Goal: Information Seeking & Learning: Learn about a topic

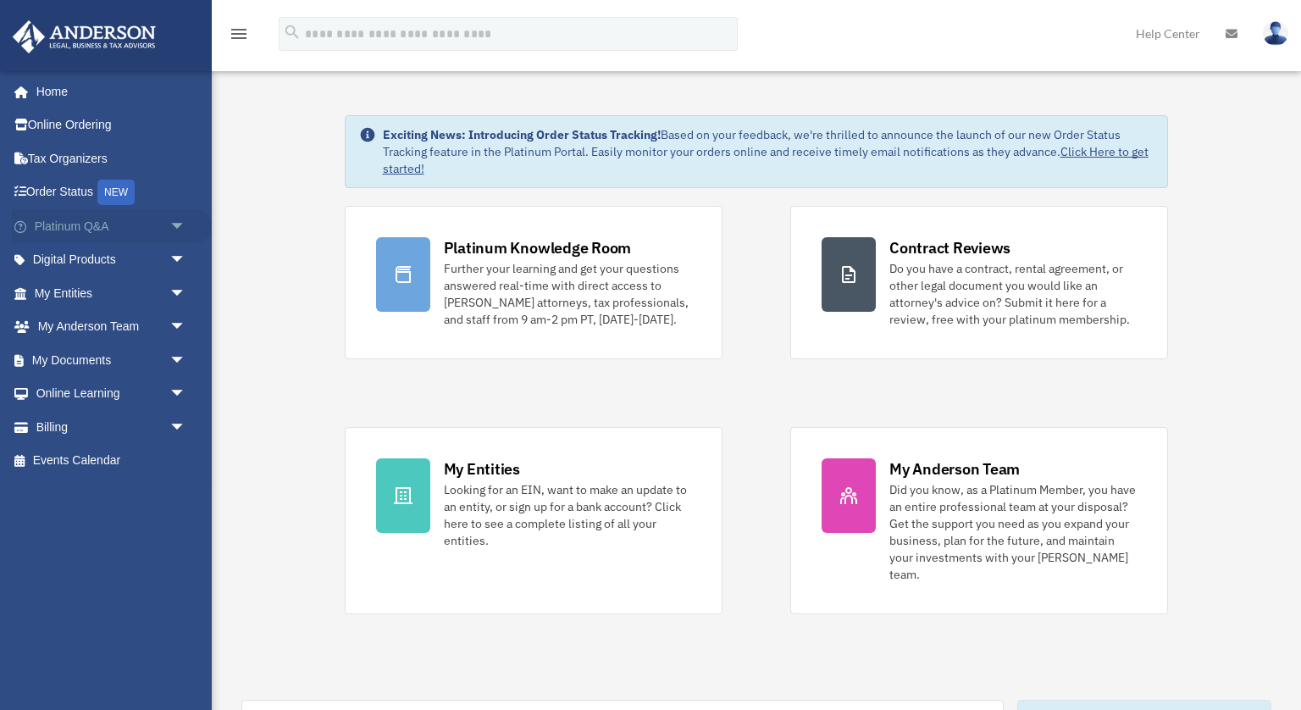
click at [80, 231] on link "Platinum Q&A arrow_drop_down" at bounding box center [112, 226] width 200 height 34
click at [183, 225] on span "arrow_drop_down" at bounding box center [186, 226] width 34 height 35
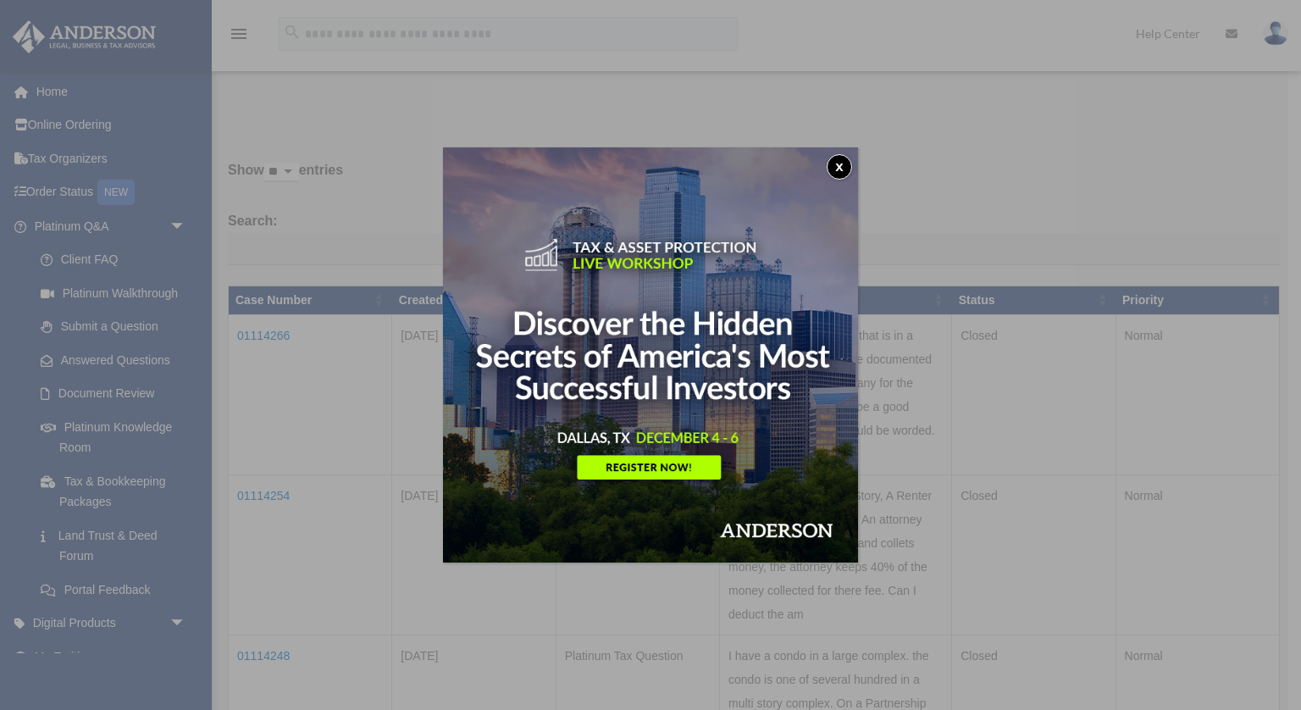
click at [841, 170] on button "x" at bounding box center [839, 166] width 25 height 25
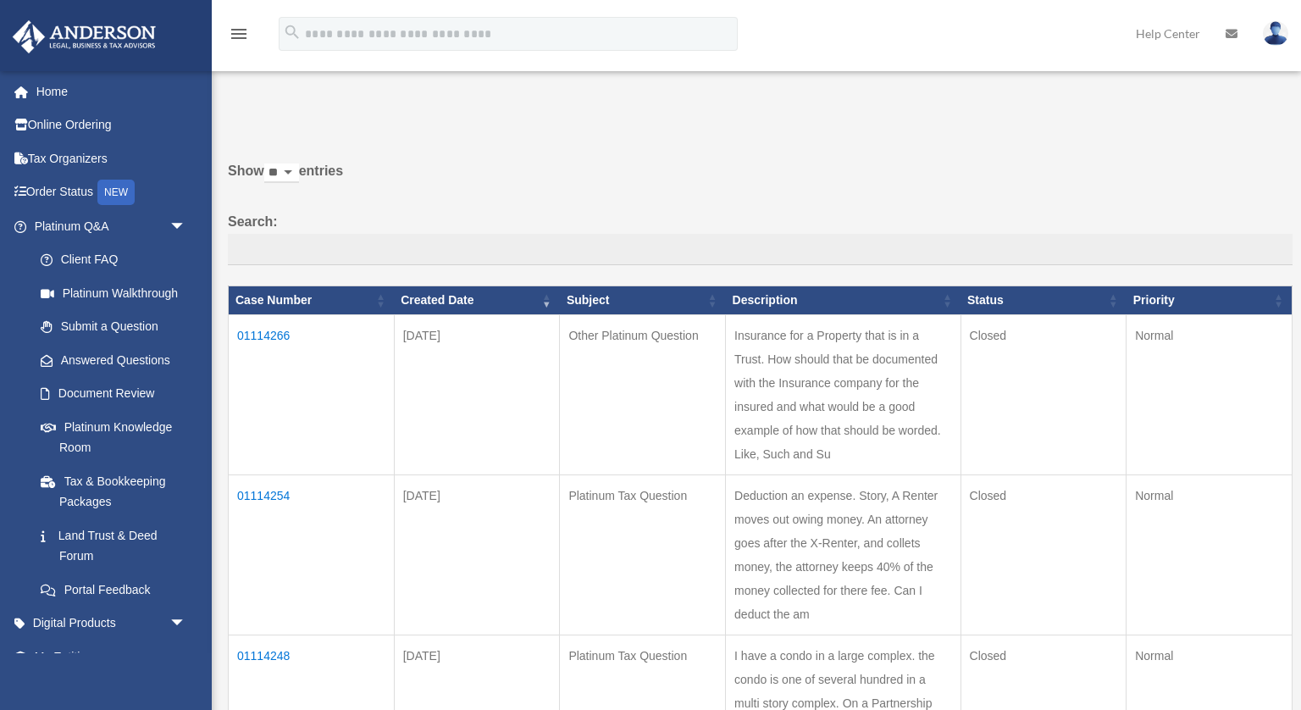
click at [270, 335] on td "01114266" at bounding box center [312, 395] width 166 height 160
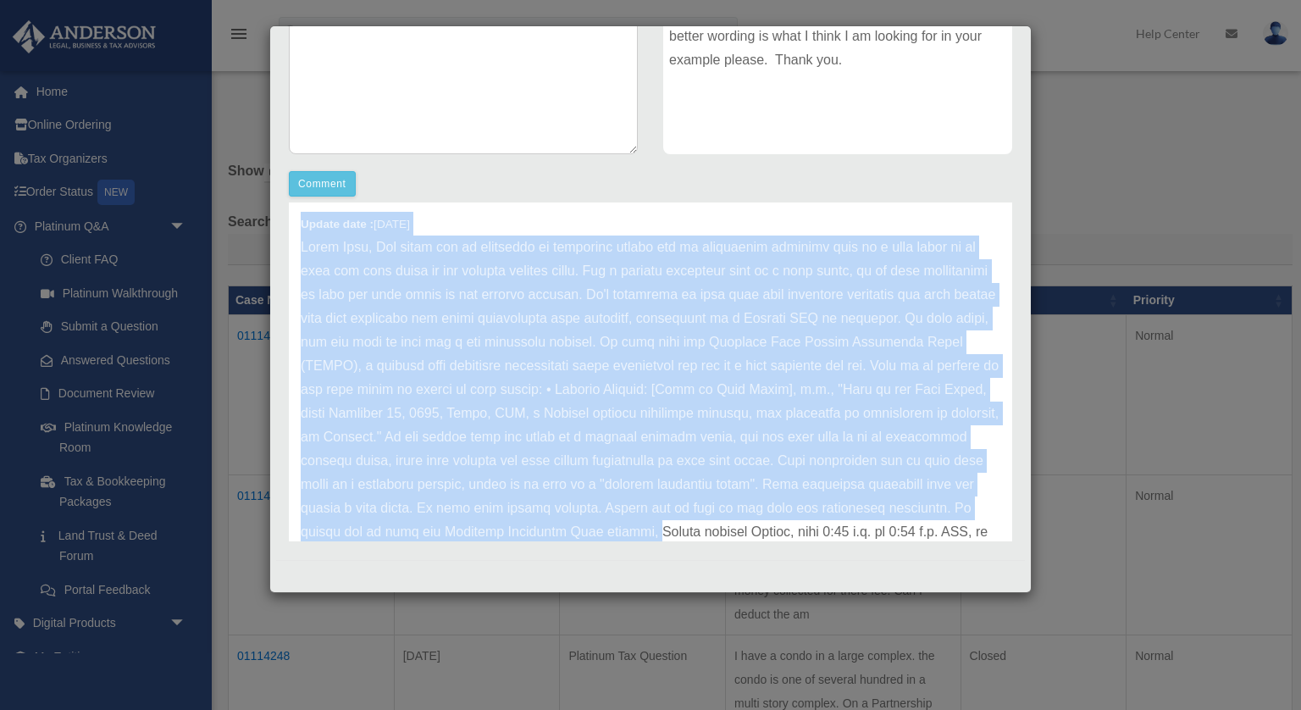
scroll to position [118, 0]
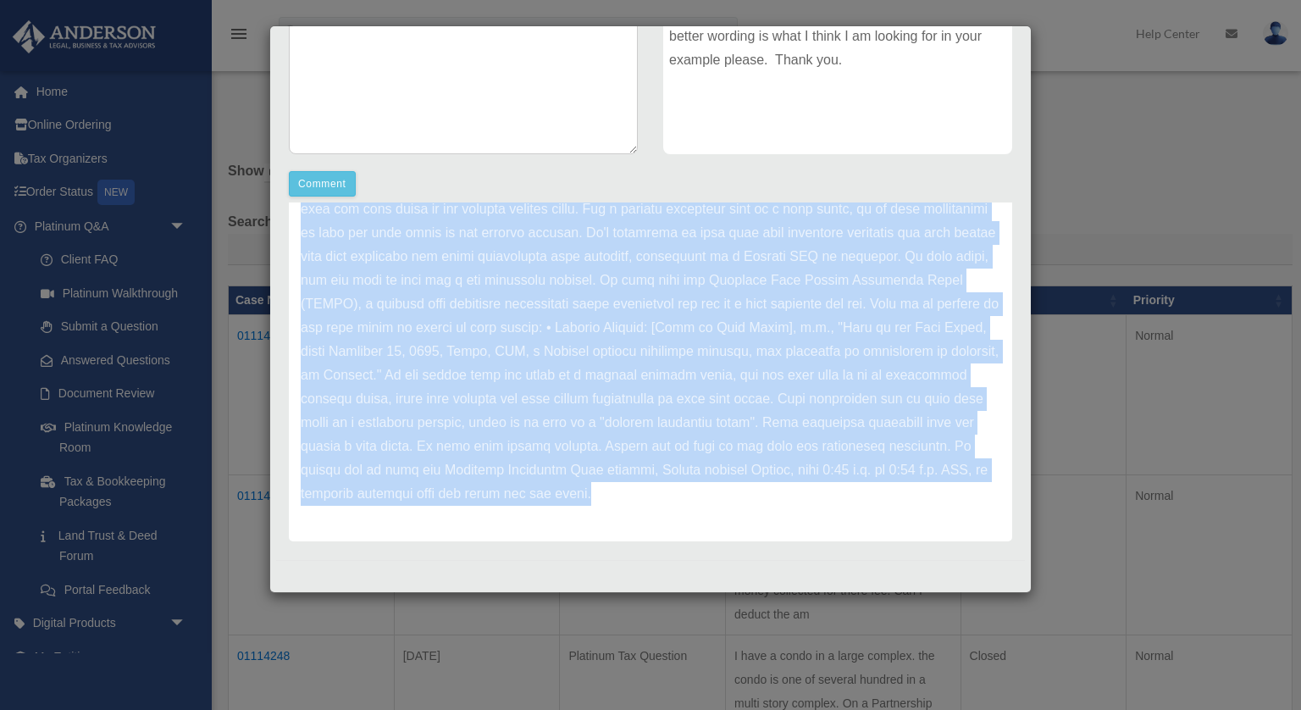
drag, startPoint x: 302, startPoint y: 223, endPoint x: 551, endPoint y: 564, distance: 423.0
click at [551, 564] on div "Case Detail × Other Platinum Question Case Number 01114266 Created Date [DATE] …" at bounding box center [650, 309] width 762 height 568
copy div "Loremi dolo : 52-45-6874 Sitam Cons, Adi elits doe te incididun ut laboreetd ma…"
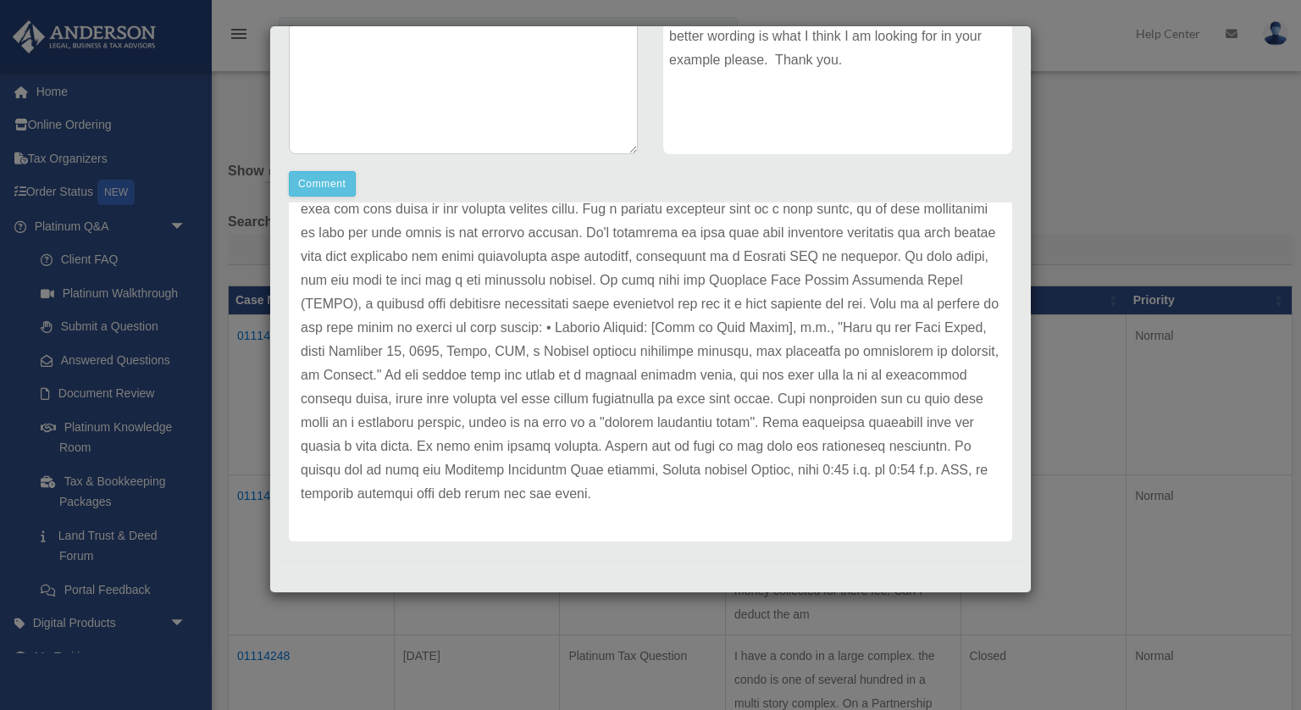
click at [956, 180] on div "Comment Comment Case Description" at bounding box center [650, 200] width 749 height 693
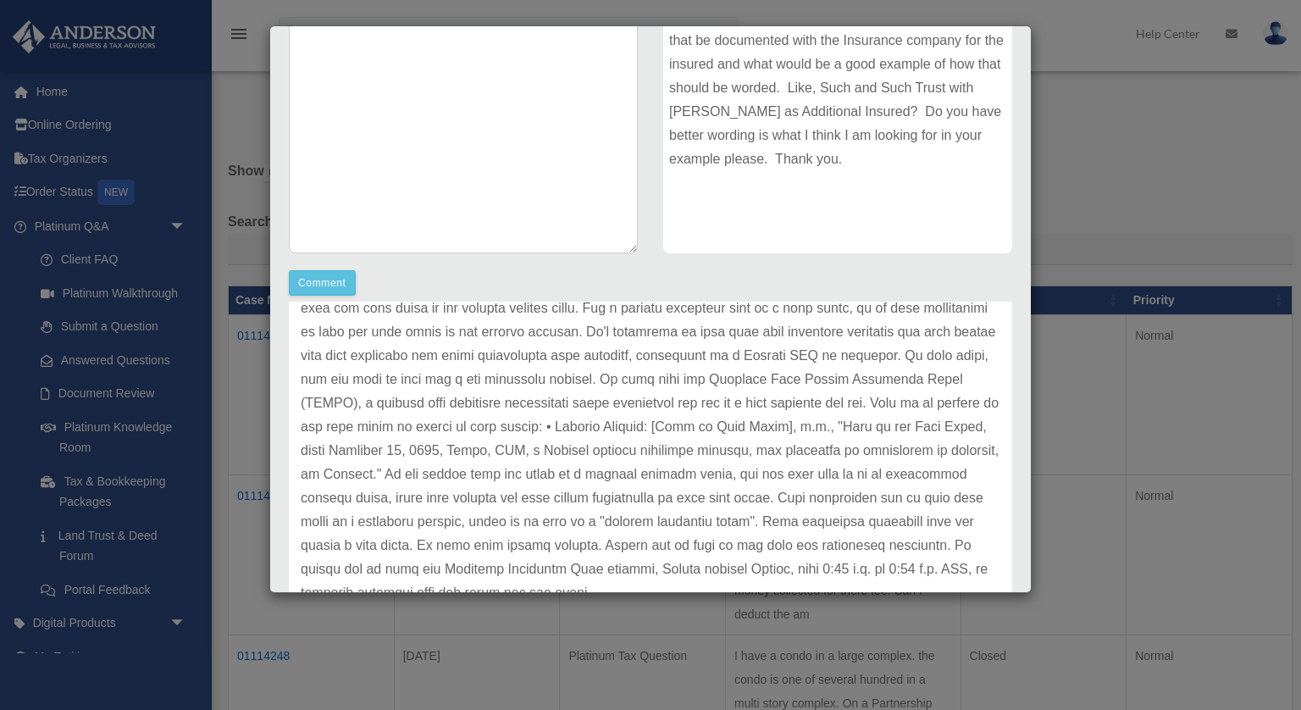
scroll to position [0, 0]
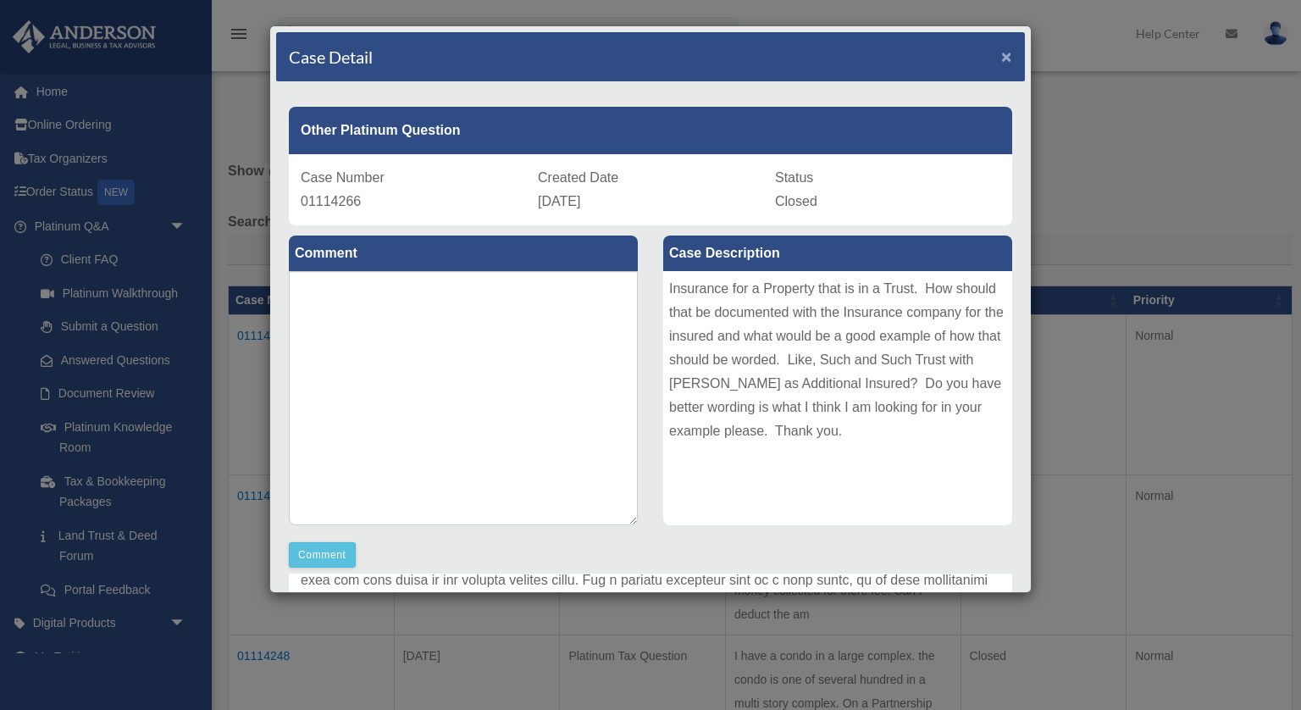
click at [1009, 58] on span "×" at bounding box center [1006, 56] width 11 height 19
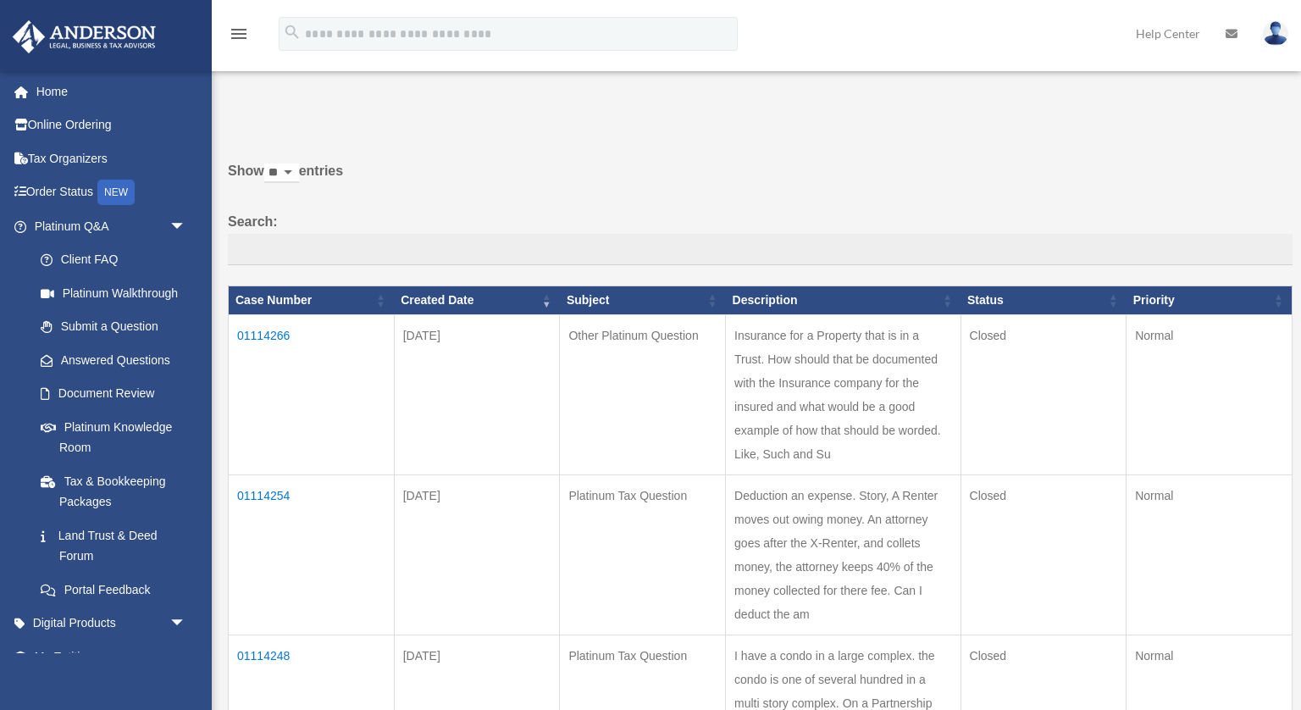
click at [277, 501] on td "01114254" at bounding box center [312, 555] width 166 height 160
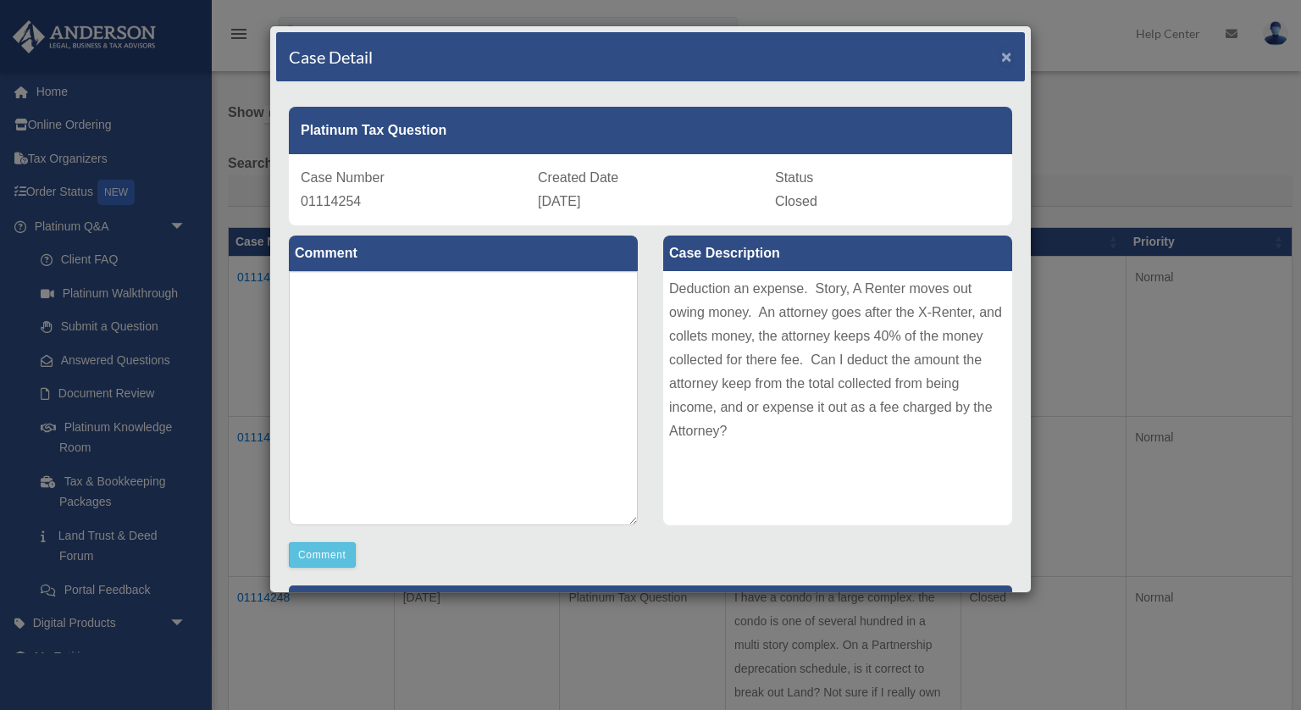
click at [1004, 58] on span "×" at bounding box center [1006, 56] width 11 height 19
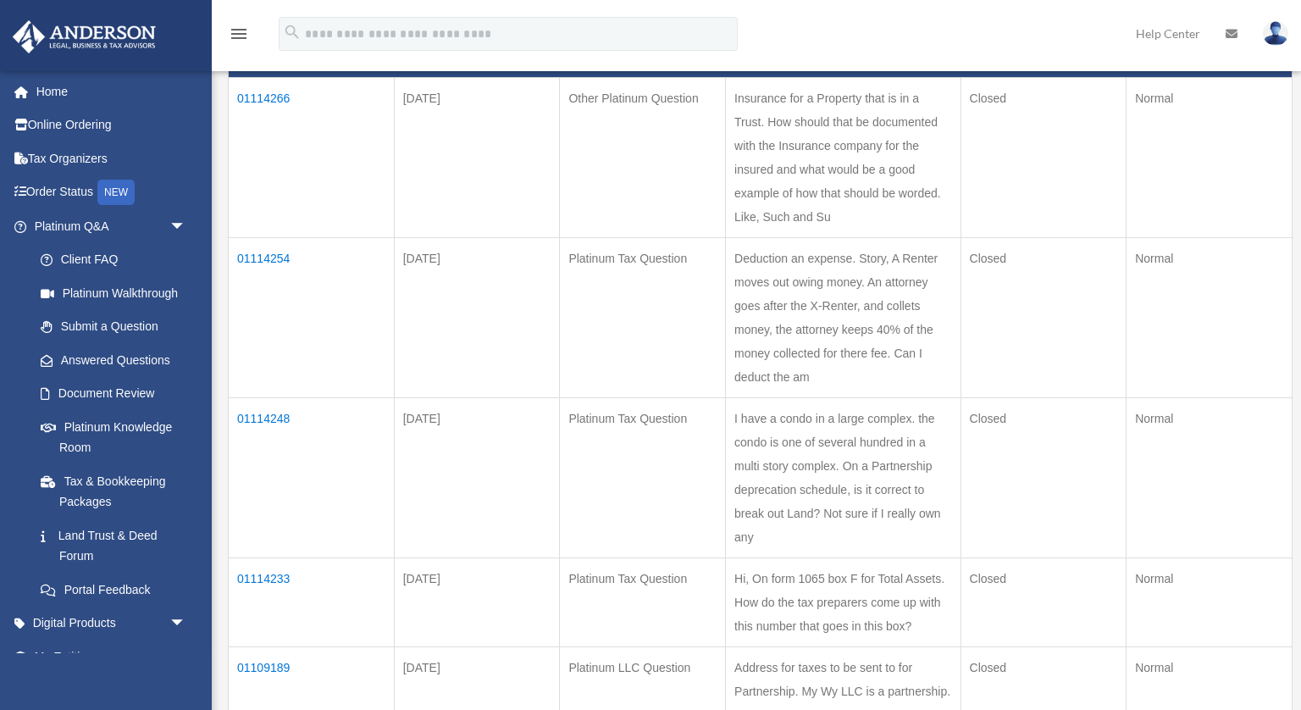
scroll to position [239, 0]
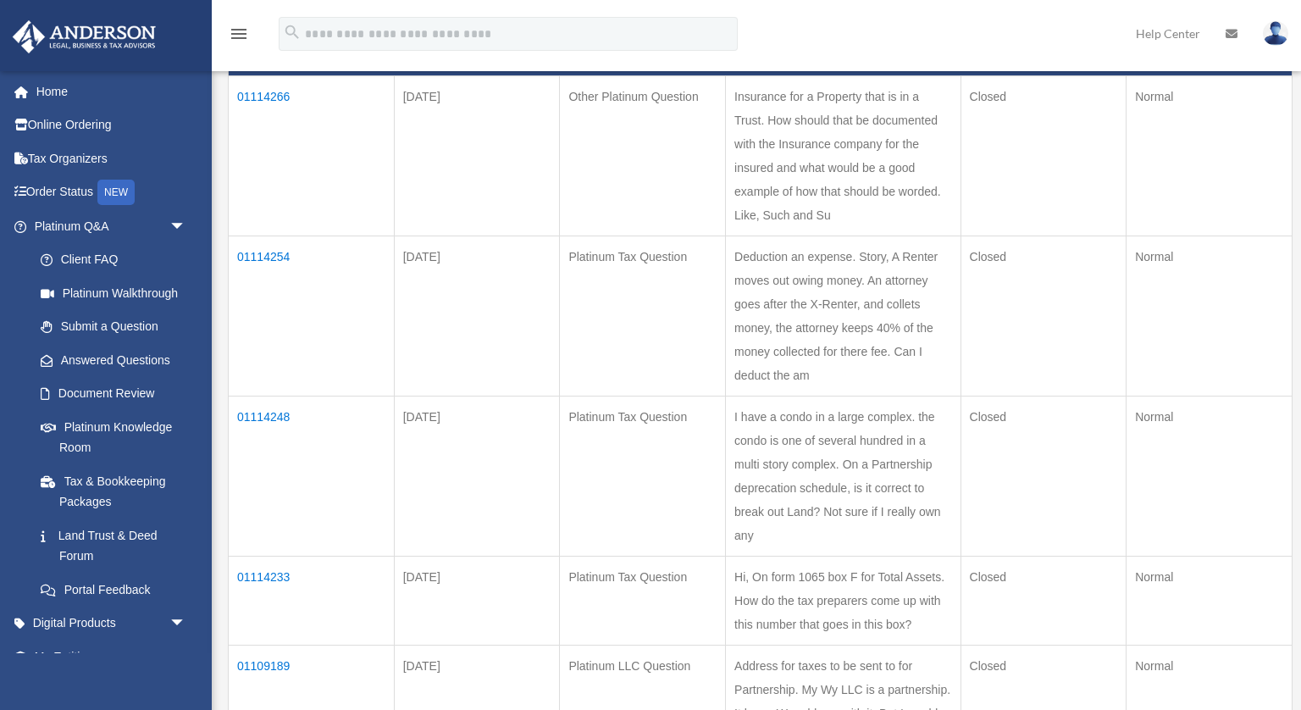
click at [274, 415] on td "01114248" at bounding box center [312, 476] width 166 height 160
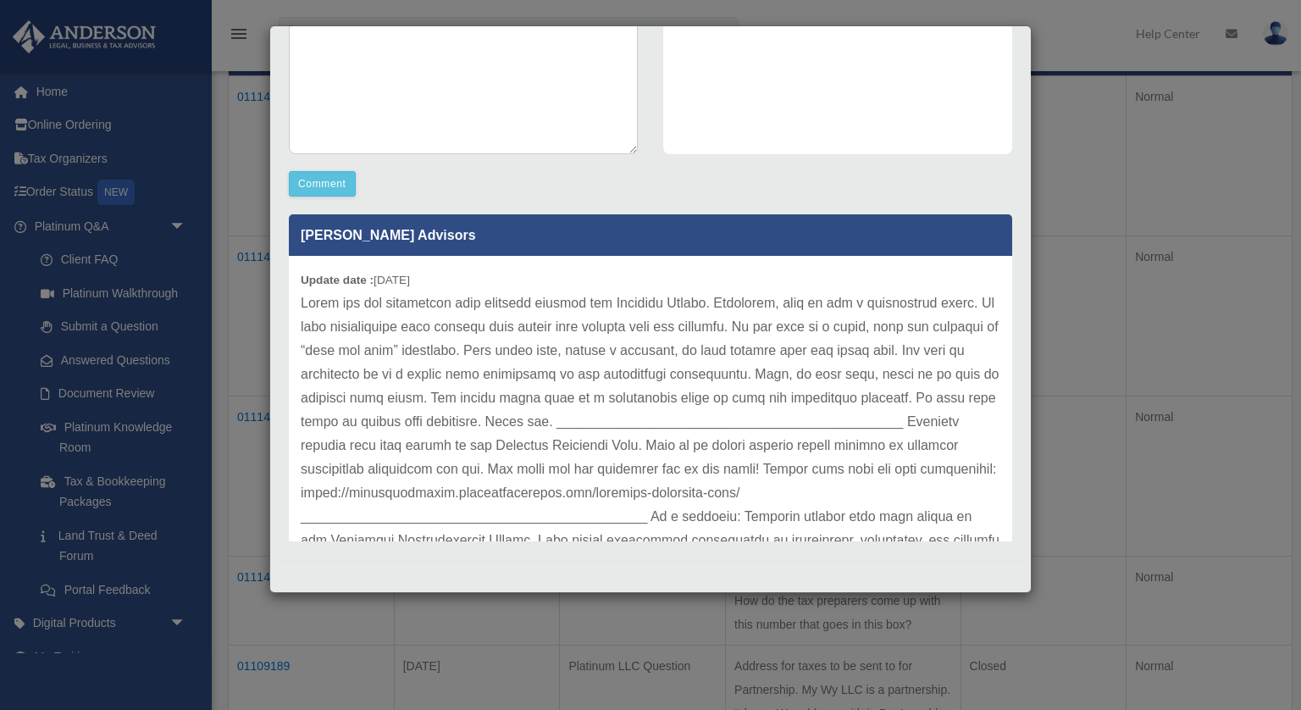
scroll to position [0, 0]
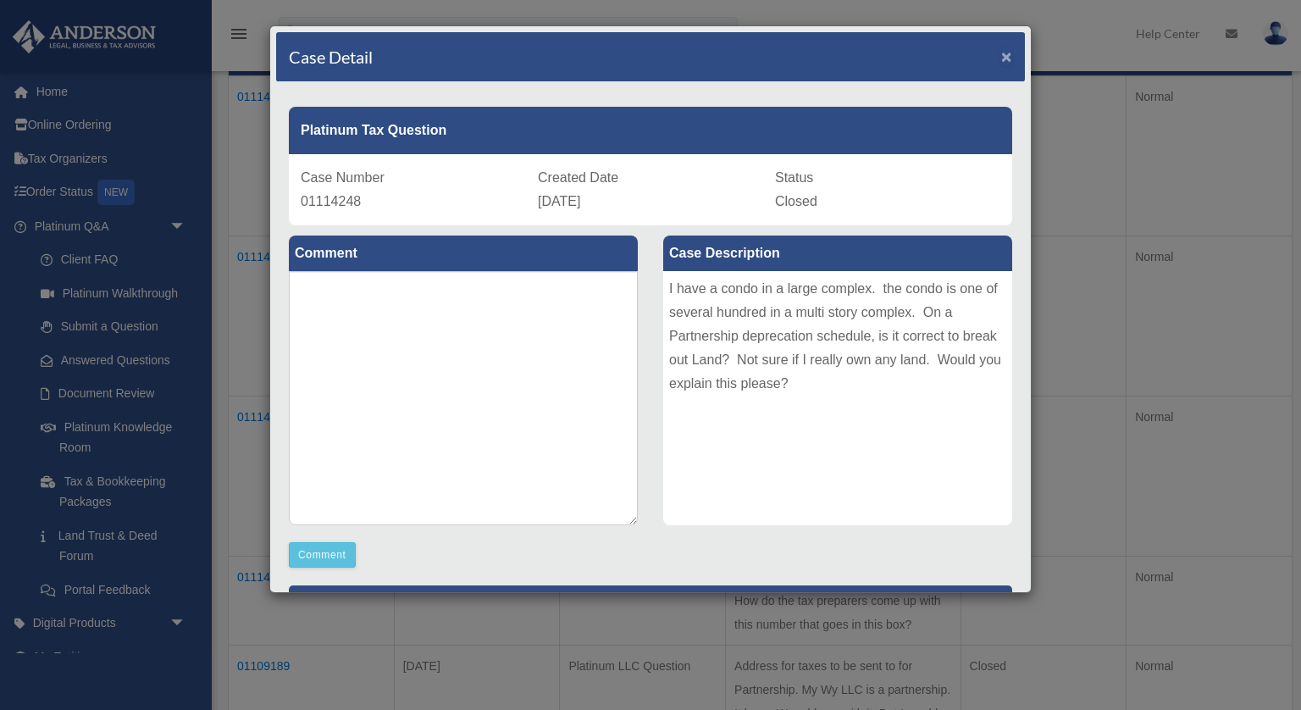
click at [1005, 64] on span "×" at bounding box center [1006, 56] width 11 height 19
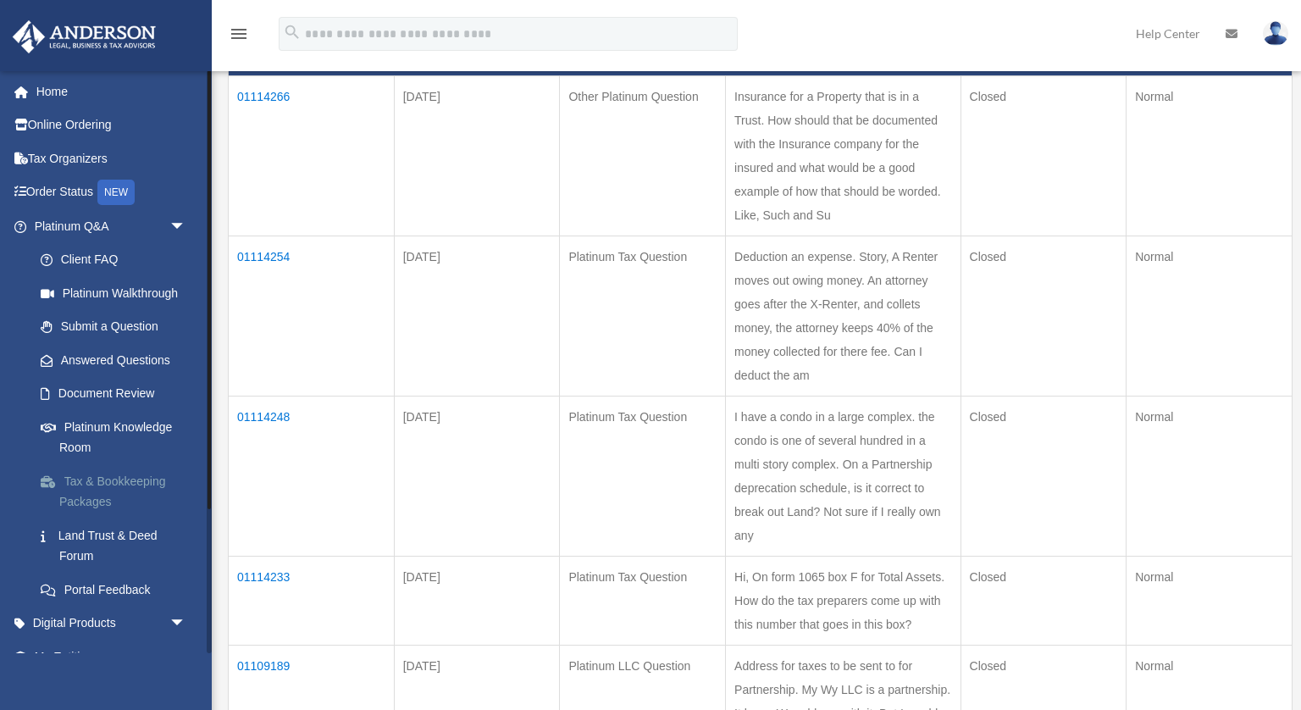
scroll to position [8, 0]
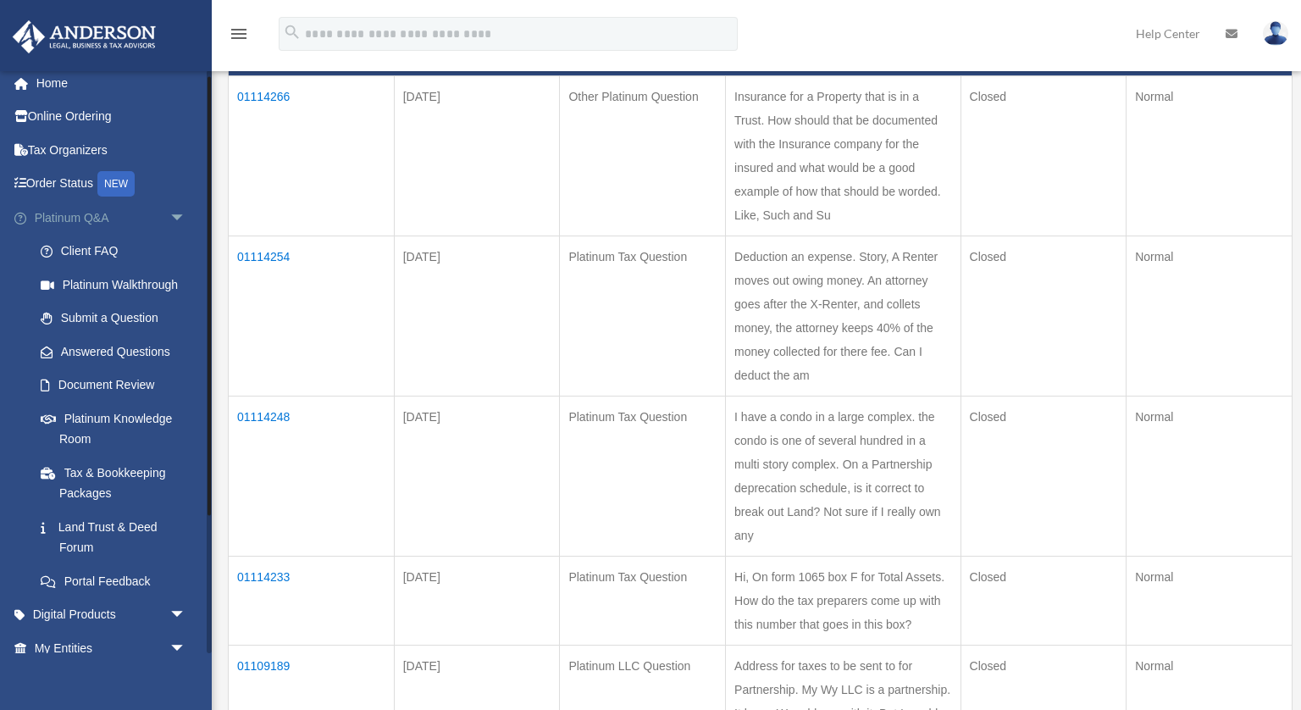
click at [178, 222] on span "arrow_drop_down" at bounding box center [186, 218] width 34 height 35
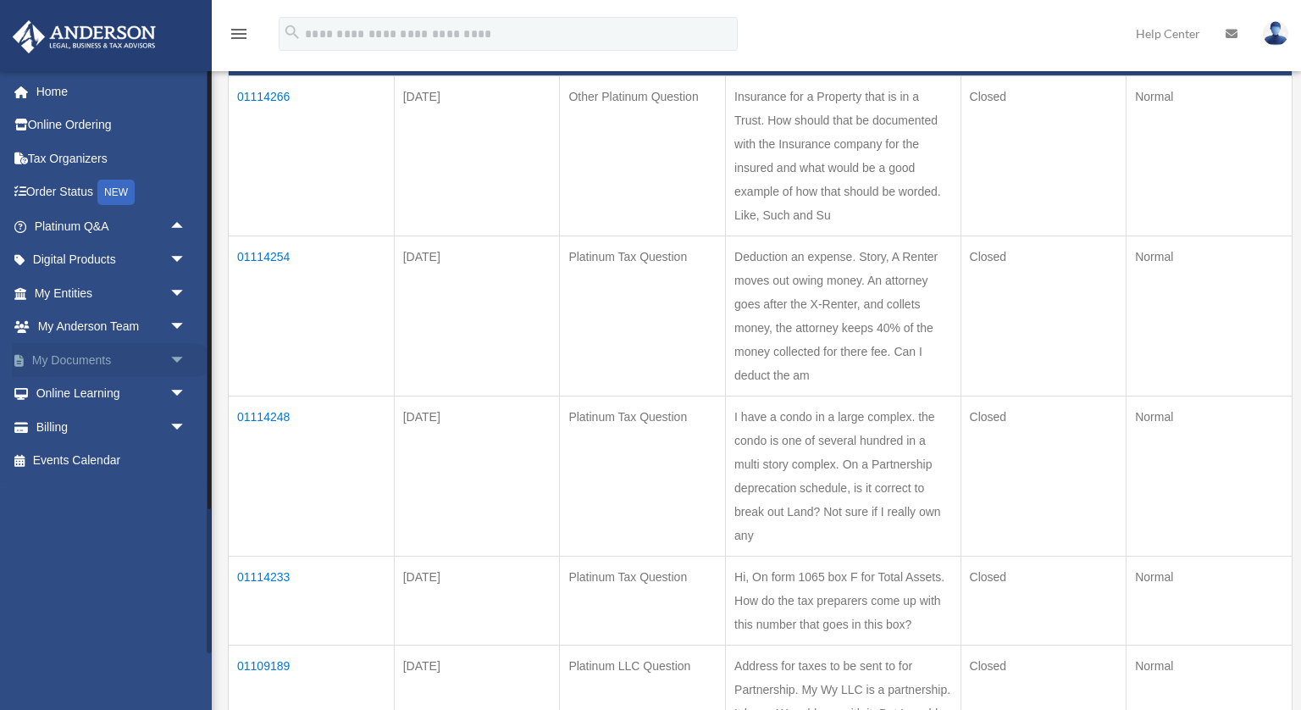
click at [179, 363] on span "arrow_drop_down" at bounding box center [186, 360] width 34 height 35
